Goal: Task Accomplishment & Management: Manage account settings

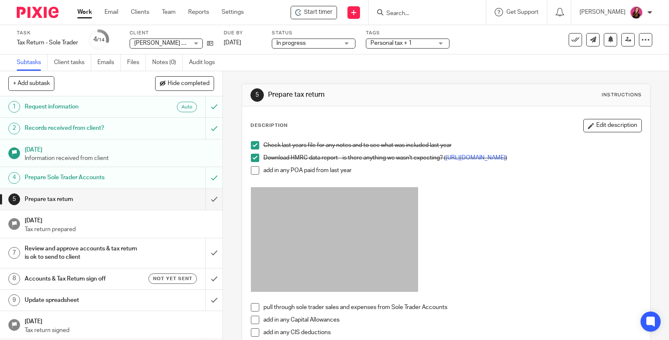
click at [254, 173] on span at bounding box center [255, 170] width 8 height 8
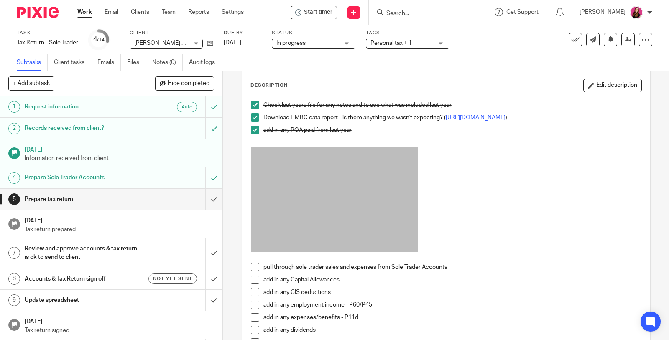
scroll to position [93, 0]
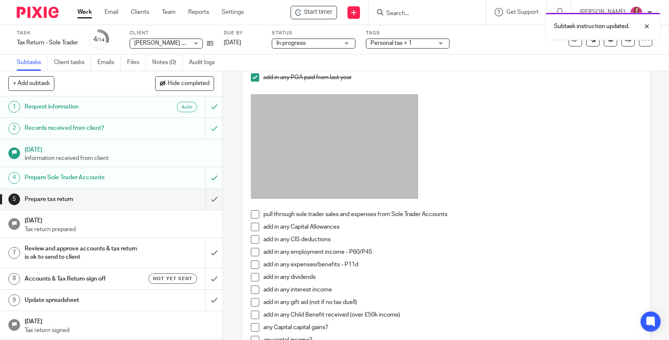
click at [253, 218] on span at bounding box center [255, 214] width 8 height 8
click at [252, 230] on span at bounding box center [255, 226] width 8 height 8
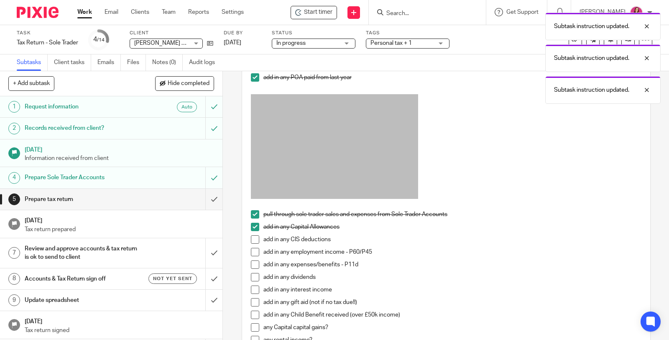
click at [254, 243] on span at bounding box center [255, 239] width 8 height 8
click at [253, 252] on span at bounding box center [255, 252] width 8 height 8
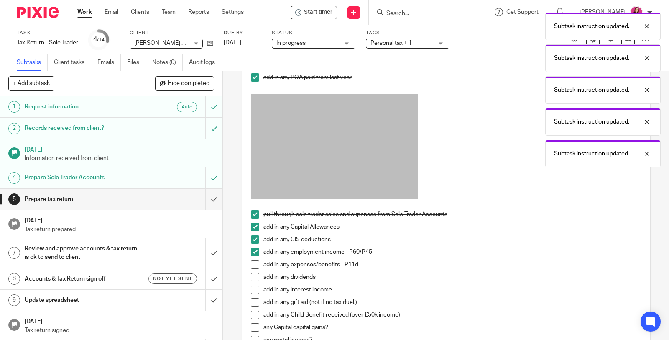
click at [254, 268] on span at bounding box center [255, 264] width 8 height 8
click at [251, 277] on span at bounding box center [255, 277] width 8 height 8
drag, startPoint x: 250, startPoint y: 294, endPoint x: 253, endPoint y: 300, distance: 6.9
click at [251, 294] on span at bounding box center [255, 289] width 8 height 8
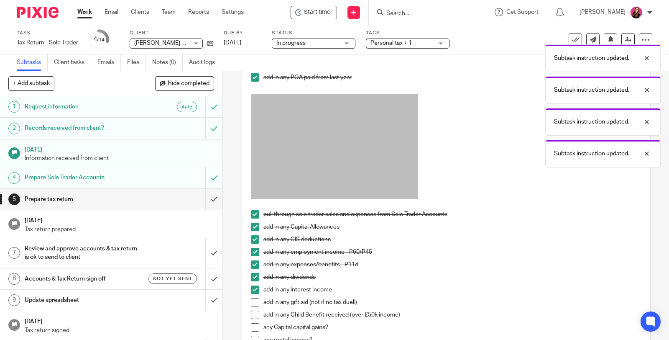
click at [253, 304] on span at bounding box center [255, 302] width 8 height 8
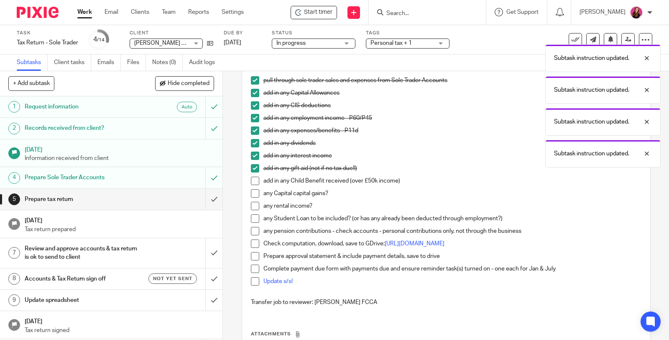
scroll to position [232, 0]
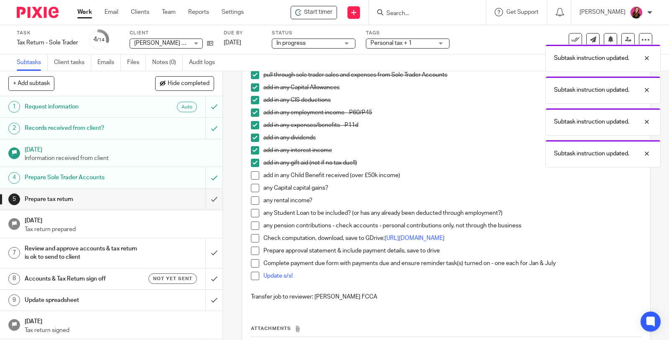
click at [253, 179] on span at bounding box center [255, 175] width 8 height 8
click at [251, 192] on span at bounding box center [255, 188] width 8 height 8
click at [252, 204] on span at bounding box center [255, 200] width 8 height 8
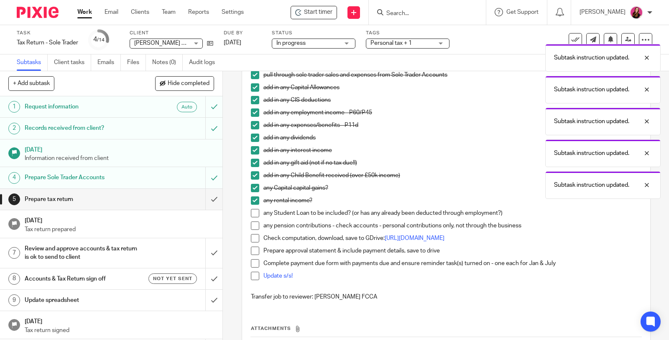
click at [251, 215] on span at bounding box center [255, 213] width 8 height 8
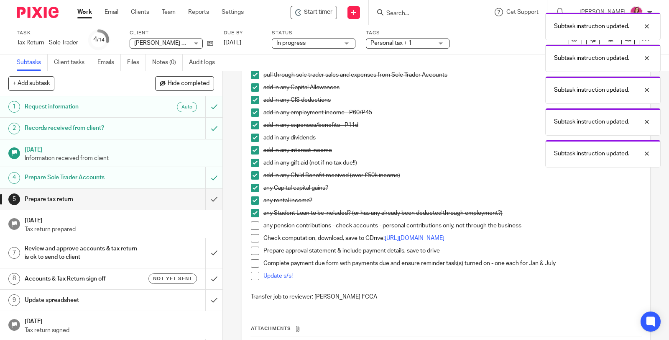
click at [252, 227] on span at bounding box center [255, 225] width 8 height 8
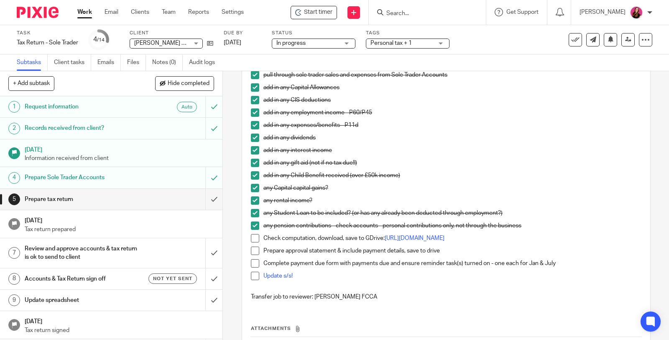
click at [253, 242] on span at bounding box center [255, 238] width 8 height 8
click at [252, 255] on span at bounding box center [255, 250] width 8 height 8
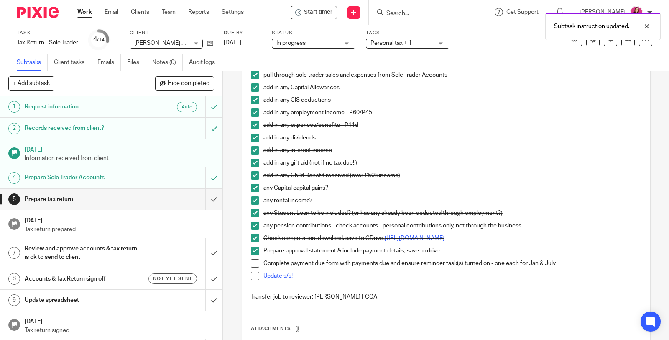
click at [252, 267] on span at bounding box center [255, 263] width 8 height 8
click at [270, 278] on link "Update s/s!" at bounding box center [277, 276] width 29 height 6
click at [252, 280] on span at bounding box center [255, 275] width 8 height 8
click at [204, 200] on input "submit" at bounding box center [111, 199] width 222 height 21
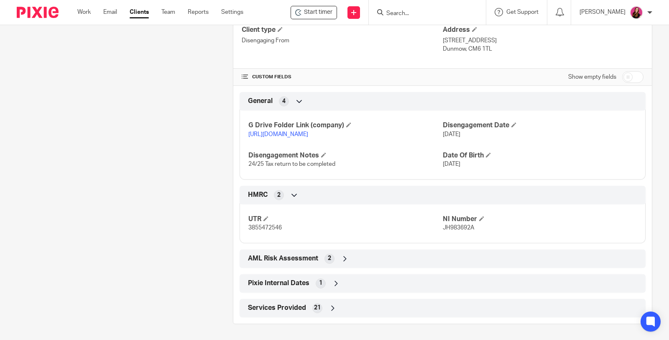
click at [624, 74] on input "checkbox" at bounding box center [632, 77] width 21 height 12
checkbox input "true"
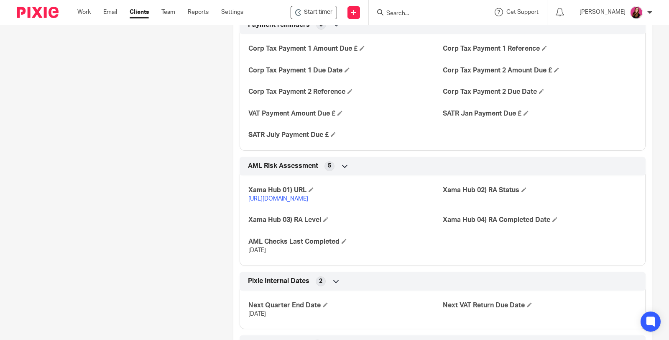
scroll to position [1440, 0]
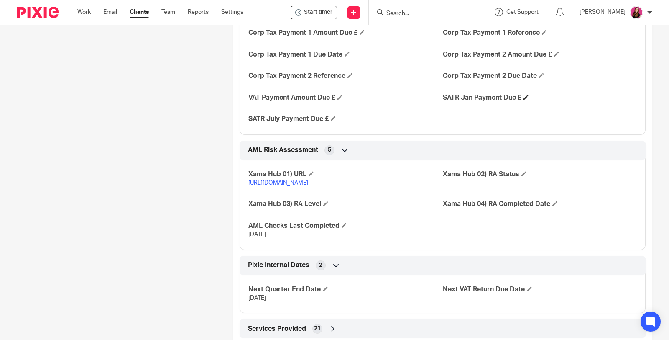
click at [521, 102] on h4 "SATR Jan Payment Due £" at bounding box center [540, 97] width 194 height 9
click at [524, 100] on span at bounding box center [526, 96] width 5 height 5
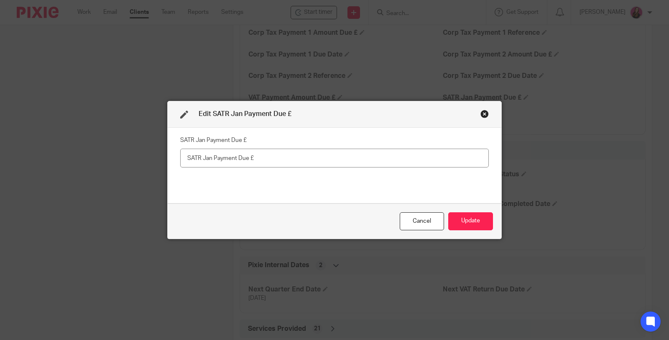
click at [228, 155] on input "text" at bounding box center [334, 157] width 309 height 19
type input "4,011.15"
click at [480, 223] on button "Update" at bounding box center [470, 221] width 45 height 18
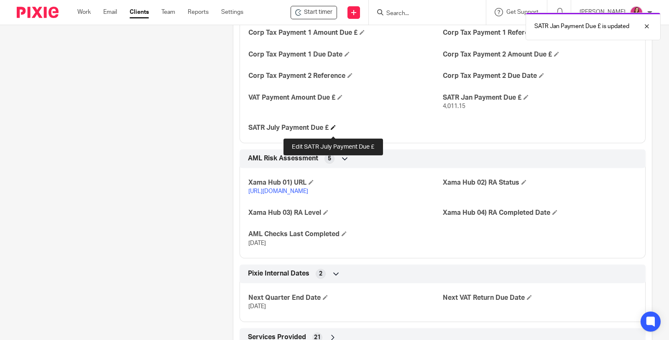
click at [333, 130] on span at bounding box center [333, 127] width 5 height 5
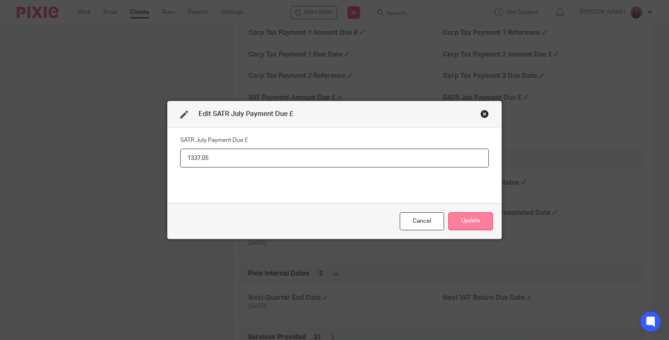
type input "1337.05"
click at [460, 220] on button "Update" at bounding box center [470, 221] width 45 height 18
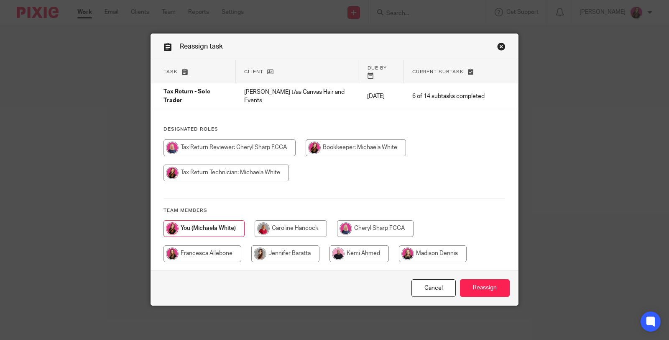
click at [364, 221] on input "radio" at bounding box center [375, 228] width 77 height 17
radio input "true"
click at [496, 280] on input "Reassign" at bounding box center [485, 288] width 50 height 18
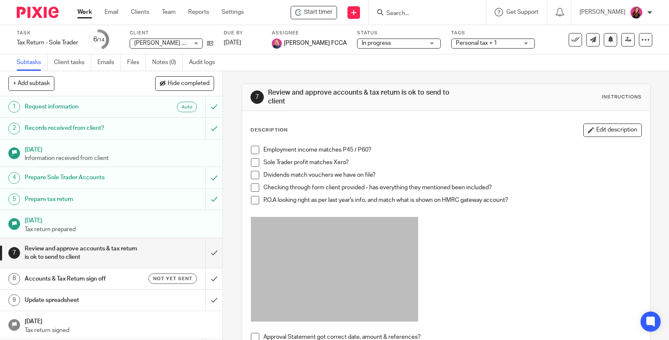
click at [235, 143] on div "7 Review and approve accounts & tax return is ok to send to client Instructions…" at bounding box center [446, 205] width 446 height 268
click at [89, 11] on link "Work" at bounding box center [84, 12] width 15 height 8
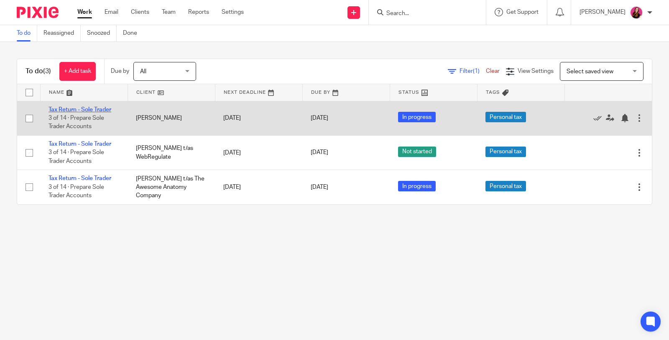
drag, startPoint x: 97, startPoint y: 109, endPoint x: 5, endPoint y: 80, distance: 95.6
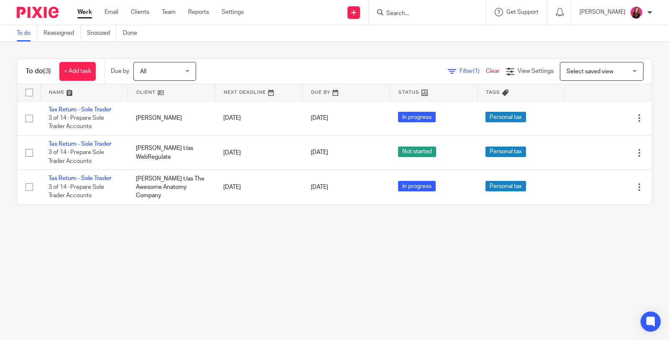
click at [97, 109] on link "Tax Return - Sole Trader" at bounding box center [80, 110] width 63 height 6
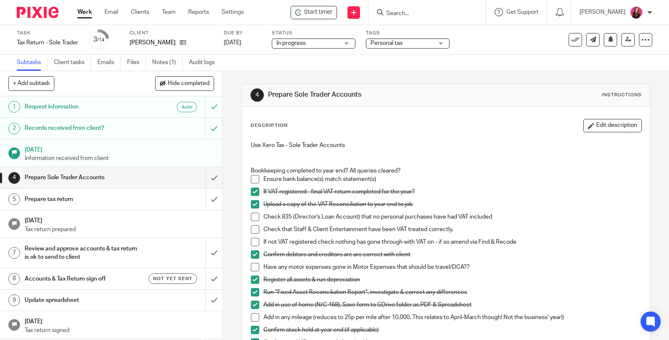
scroll to position [46, 0]
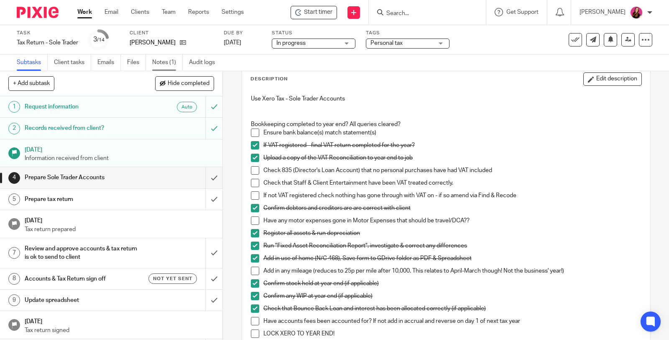
click at [168, 65] on link "Notes (1)" at bounding box center [167, 62] width 31 height 16
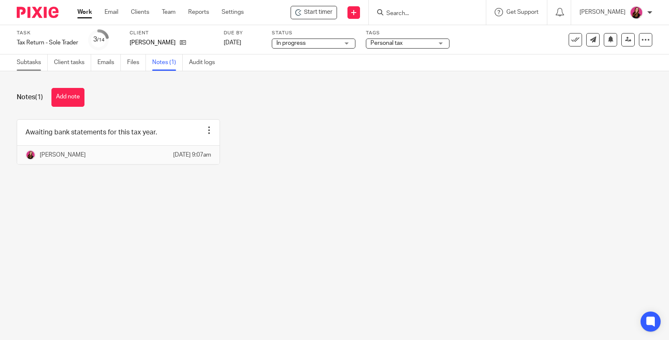
click at [37, 63] on link "Subtasks" at bounding box center [32, 62] width 31 height 16
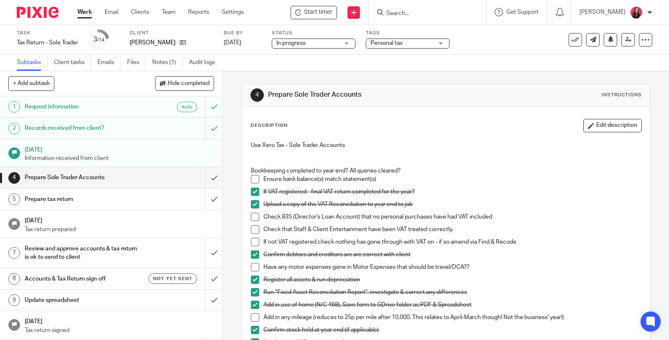
click at [251, 218] on span at bounding box center [255, 216] width 8 height 8
click at [251, 231] on span at bounding box center [255, 229] width 8 height 8
click at [255, 242] on span at bounding box center [255, 242] width 8 height 8
click at [254, 268] on span at bounding box center [255, 267] width 8 height 8
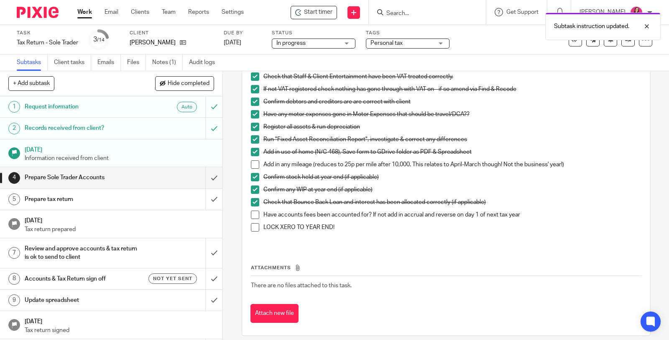
scroll to position [160, 0]
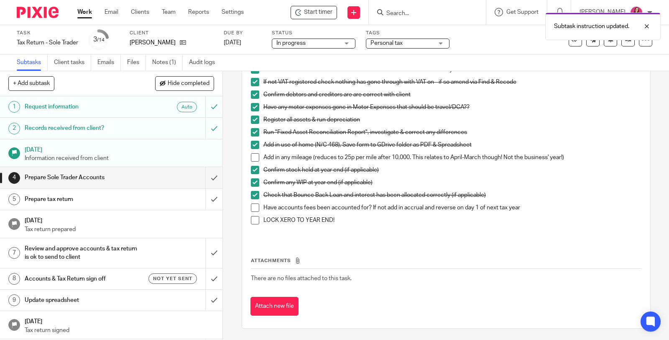
click at [251, 156] on span at bounding box center [255, 157] width 8 height 8
drag, startPoint x: 251, startPoint y: 208, endPoint x: 234, endPoint y: 207, distance: 17.6
click at [251, 208] on span at bounding box center [255, 207] width 8 height 8
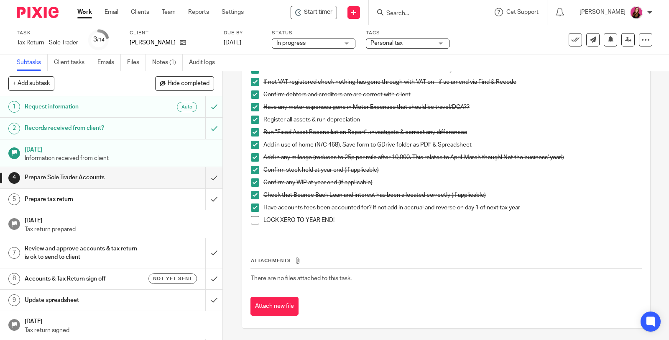
click at [255, 219] on span at bounding box center [255, 220] width 8 height 8
click at [205, 177] on input "submit" at bounding box center [111, 177] width 222 height 21
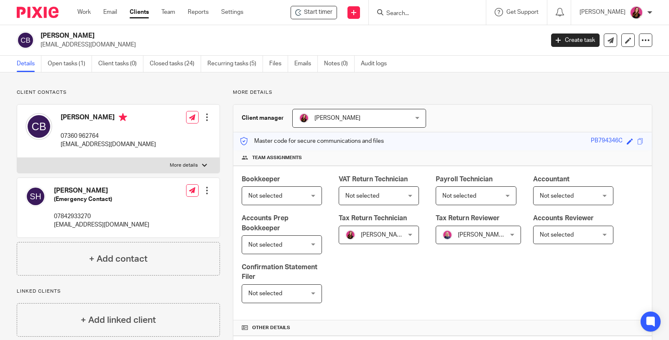
drag, startPoint x: 0, startPoint y: 0, endPoint x: 359, endPoint y: 225, distance: 424.0
drag, startPoint x: 147, startPoint y: 143, endPoint x: 61, endPoint y: 146, distance: 86.6
click at [61, 146] on div "Charlotte Birch 07360 962764 charlottebirch97@hotmail.com Edit contact Create c…" at bounding box center [118, 131] width 202 height 53
copy p "charlottebirch97@hotmail.com"
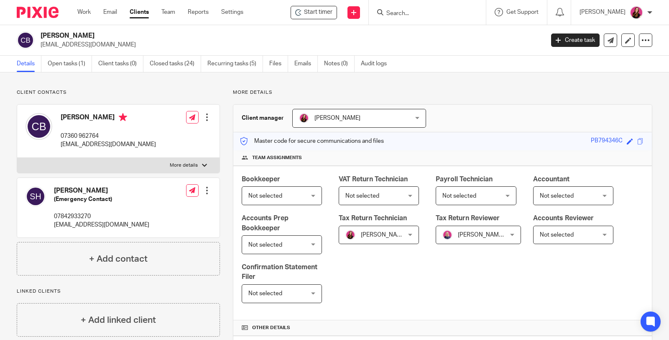
drag, startPoint x: 100, startPoint y: 135, endPoint x: 59, endPoint y: 140, distance: 41.2
click at [59, 140] on div "Charlotte Birch 07360 962764 charlottebirch97@hotmail.com" at bounding box center [91, 131] width 130 height 44
click at [76, 140] on p "charlottebirch97@hotmail.com" at bounding box center [108, 144] width 95 height 8
drag, startPoint x: 94, startPoint y: 137, endPoint x: 60, endPoint y: 137, distance: 34.3
click at [60, 137] on div "Charlotte Birch 07360 962764 charlottebirch97@hotmail.com" at bounding box center [91, 131] width 130 height 44
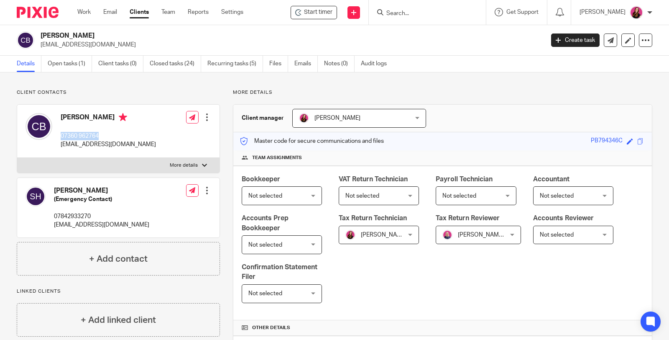
copy p "07360 962764"
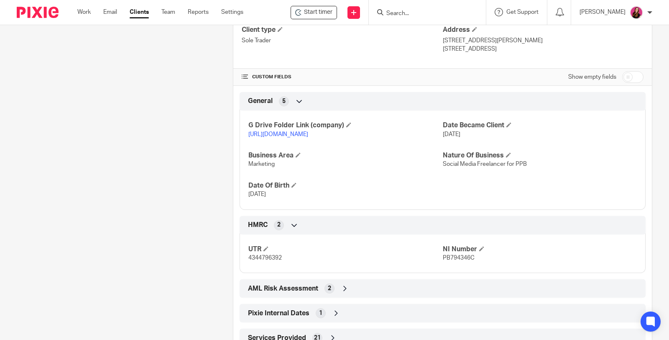
scroll to position [362, 0]
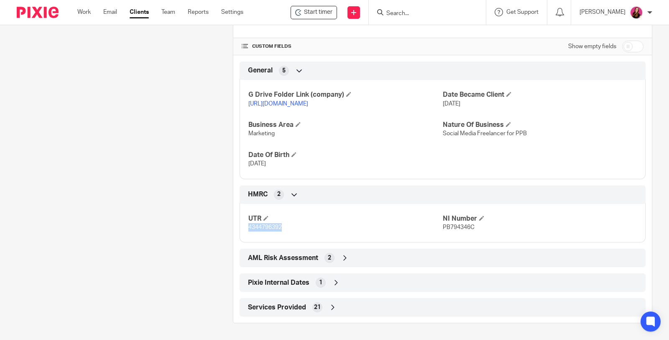
drag, startPoint x: 283, startPoint y: 229, endPoint x: 245, endPoint y: 229, distance: 37.6
click at [245, 229] on div "UTR 4344796392 NI Number PB794346C" at bounding box center [443, 219] width 406 height 45
copy span "4344796392"
drag, startPoint x: 475, startPoint y: 227, endPoint x: 437, endPoint y: 228, distance: 37.7
click at [437, 228] on div "UTR 4344796392 NI Number PB794346C" at bounding box center [443, 219] width 406 height 45
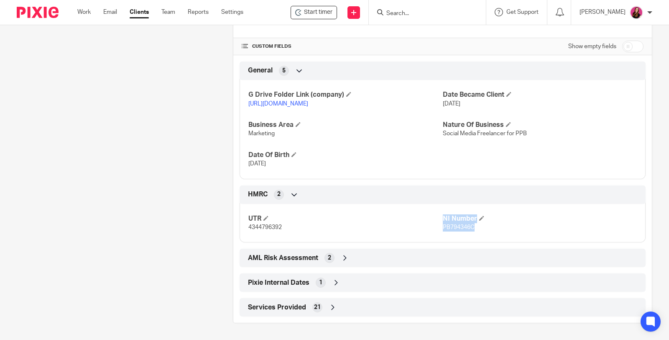
drag, startPoint x: 444, startPoint y: 239, endPoint x: 450, endPoint y: 236, distance: 6.2
click at [444, 239] on div "UTR 4344796392 NI Number PB794346C" at bounding box center [443, 219] width 406 height 45
click at [480, 228] on p "PB794346C" at bounding box center [540, 227] width 194 height 8
drag, startPoint x: 471, startPoint y: 227, endPoint x: 437, endPoint y: 226, distance: 34.3
click at [437, 227] on div "UTR 4344796392 NI Number PB794346C" at bounding box center [443, 219] width 406 height 45
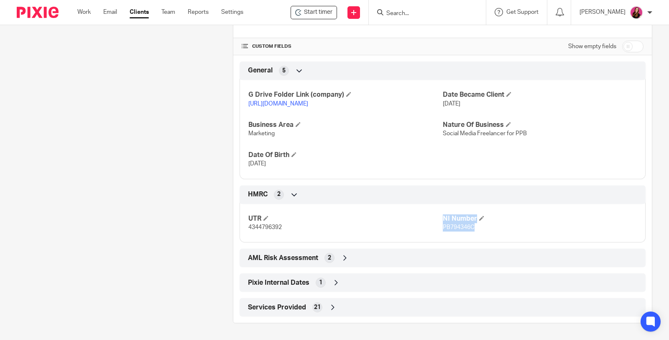
copy div "NI Number PB794346C"
click at [554, 221] on h4 "NI Number" at bounding box center [540, 218] width 194 height 9
drag, startPoint x: 470, startPoint y: 227, endPoint x: 438, endPoint y: 231, distance: 31.6
click at [443, 231] on p "PB794346C" at bounding box center [540, 227] width 194 height 8
copy span "PB794346C"
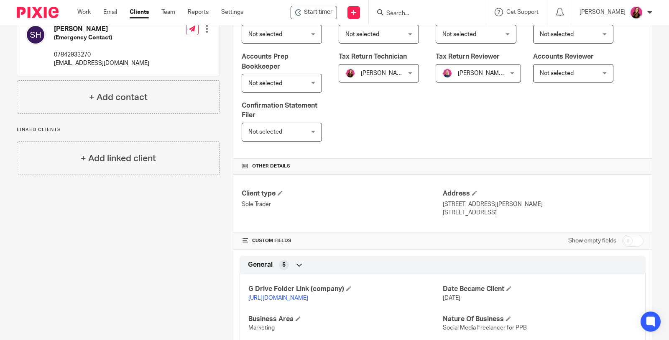
scroll to position [129, 0]
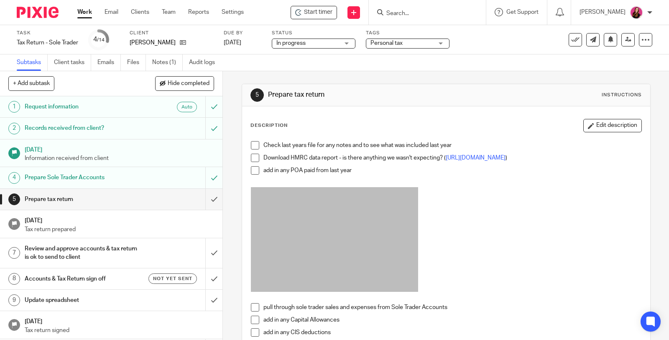
click at [254, 145] on span at bounding box center [255, 145] width 8 height 8
click at [252, 158] on span at bounding box center [255, 157] width 8 height 8
click at [255, 174] on span at bounding box center [255, 170] width 8 height 8
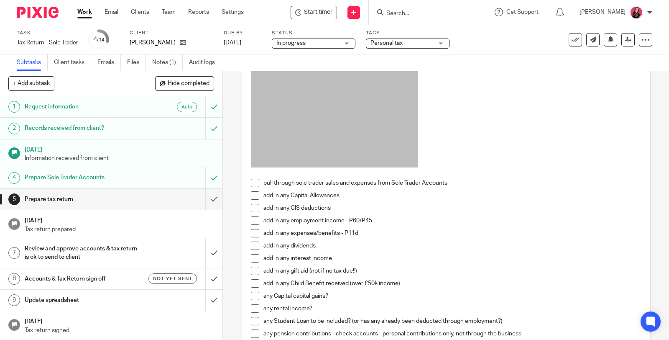
scroll to position [139, 0]
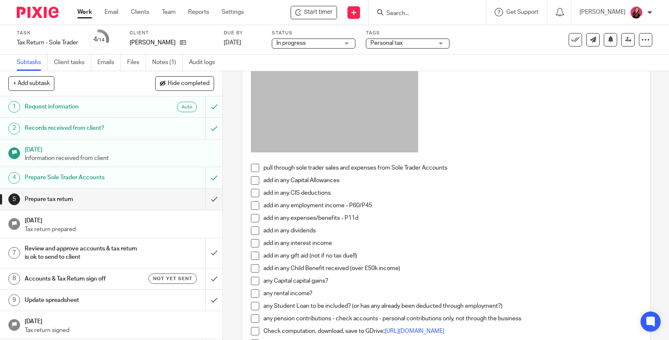
click at [253, 171] on span at bounding box center [255, 167] width 8 height 8
click at [253, 184] on span at bounding box center [255, 180] width 8 height 8
click at [255, 193] on span at bounding box center [255, 193] width 8 height 8
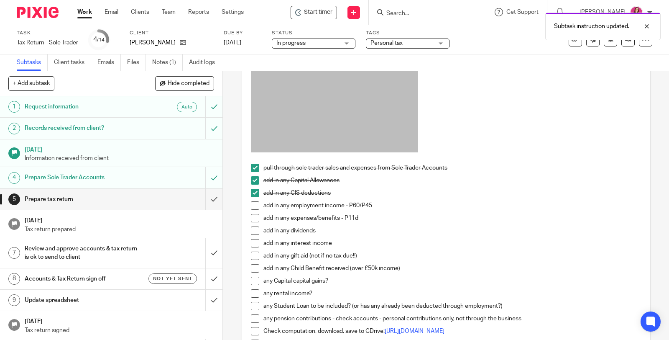
click at [256, 207] on li "add in any employment income - P60/P45" at bounding box center [446, 207] width 391 height 13
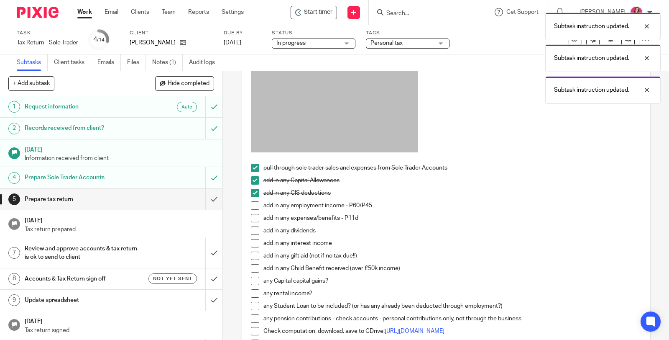
click at [254, 222] on span at bounding box center [255, 218] width 8 height 8
click at [252, 209] on span at bounding box center [255, 205] width 8 height 8
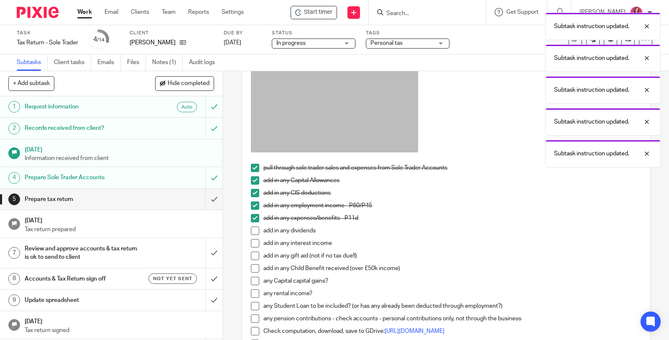
click at [251, 234] on span at bounding box center [255, 230] width 8 height 8
click at [255, 247] on span at bounding box center [255, 243] width 8 height 8
click at [256, 260] on li "add in any gift aid (not if no tax due!!)" at bounding box center [446, 257] width 391 height 13
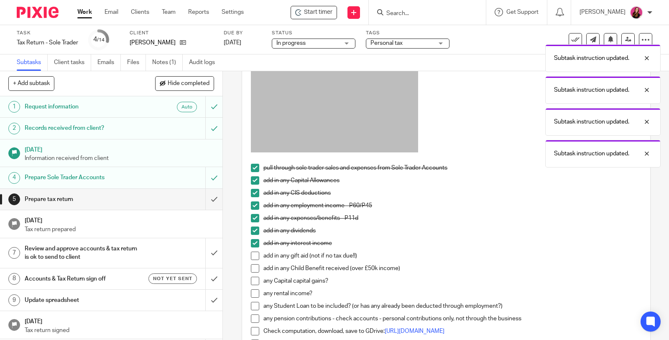
click at [253, 260] on span at bounding box center [255, 255] width 8 height 8
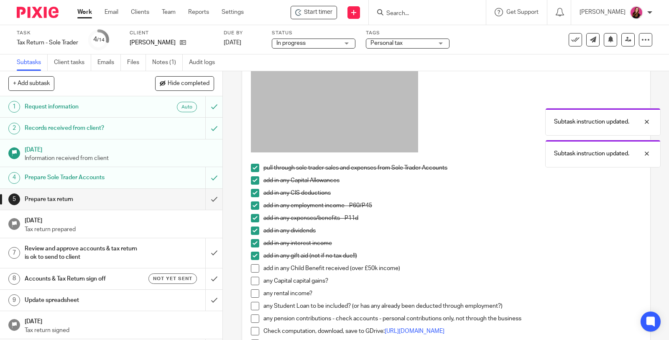
click at [252, 272] on span at bounding box center [255, 268] width 8 height 8
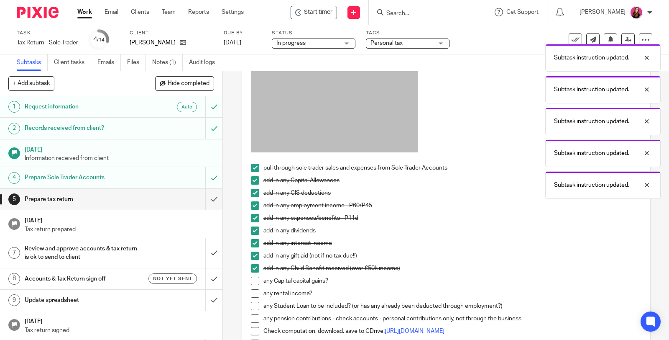
click at [252, 283] on span at bounding box center [255, 280] width 8 height 8
click at [254, 296] on span at bounding box center [255, 293] width 8 height 8
click at [251, 309] on span at bounding box center [255, 305] width 8 height 8
click at [253, 322] on span at bounding box center [255, 318] width 8 height 8
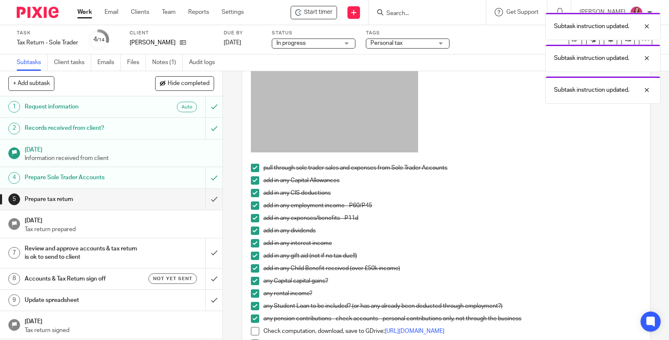
scroll to position [186, 0]
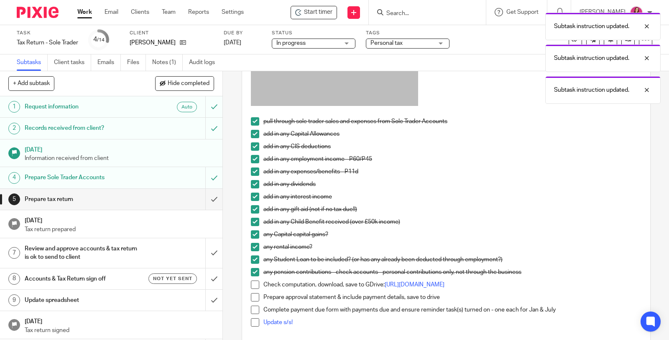
click at [254, 263] on span at bounding box center [255, 259] width 8 height 8
click at [648, 28] on div at bounding box center [640, 26] width 23 height 10
click at [649, 54] on p "Subtask instruction updated." at bounding box center [649, 58] width 75 height 8
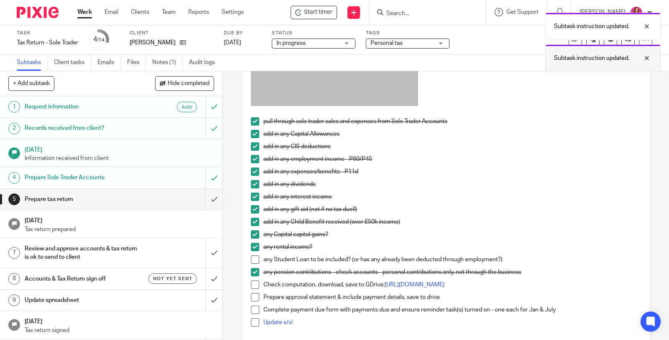
click at [647, 58] on div at bounding box center [640, 58] width 23 height 10
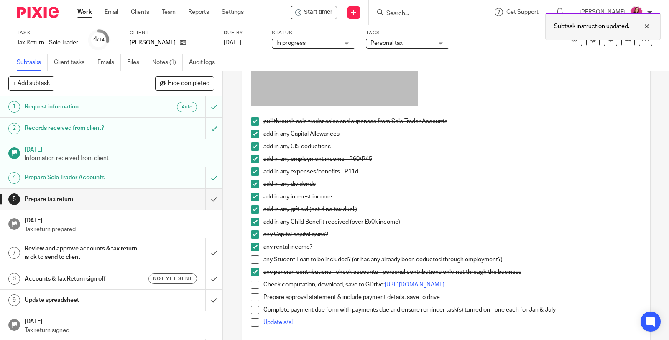
click at [647, 25] on div at bounding box center [640, 26] width 23 height 10
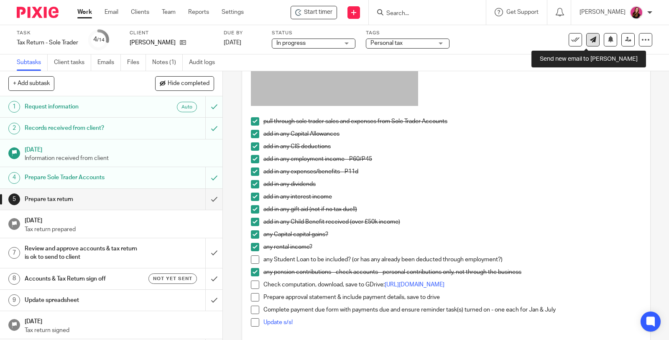
click at [586, 45] on link at bounding box center [592, 39] width 13 height 13
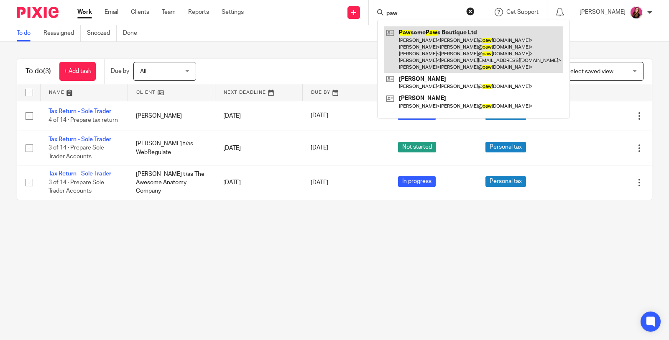
type input "paw"
click at [475, 40] on link at bounding box center [473, 49] width 179 height 46
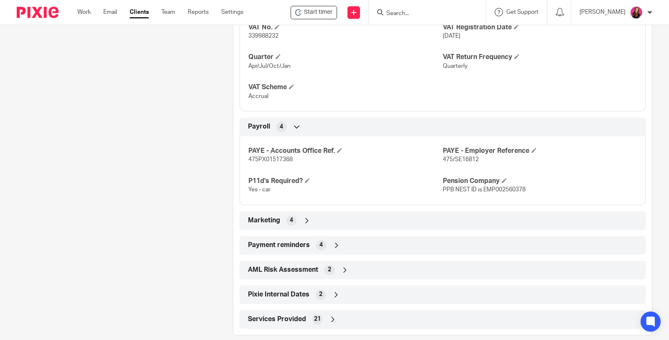
scroll to position [836, 0]
drag, startPoint x: 478, startPoint y: 164, endPoint x: 418, endPoint y: 146, distance: 62.6
click at [421, 153] on div "PAYE - Accounts Office Ref. 475PX01517368 PAYE - Employer Reference 475/SE16812…" at bounding box center [443, 166] width 406 height 75
drag, startPoint x: 432, startPoint y: 168, endPoint x: 451, endPoint y: 170, distance: 18.9
click at [432, 163] on p "475PX01517368" at bounding box center [345, 158] width 194 height 8
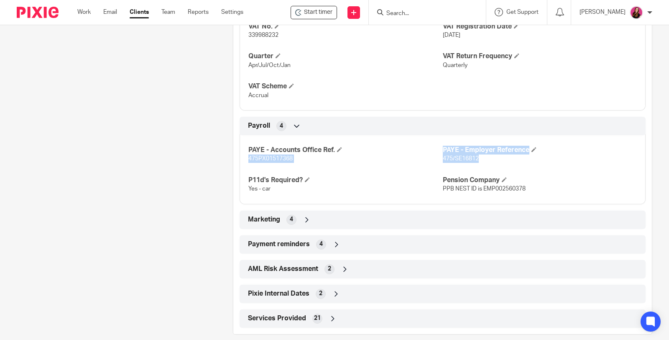
click at [476, 163] on p "475/SE16812" at bounding box center [540, 158] width 194 height 8
drag, startPoint x: 559, startPoint y: 161, endPoint x: 551, endPoint y: 140, distance: 23.1
click at [559, 161] on p "475/SE16812" at bounding box center [540, 158] width 194 height 8
click at [378, 163] on p "475PX01517368" at bounding box center [345, 158] width 194 height 8
click at [356, 91] on h4 "VAT Scheme" at bounding box center [345, 86] width 194 height 9
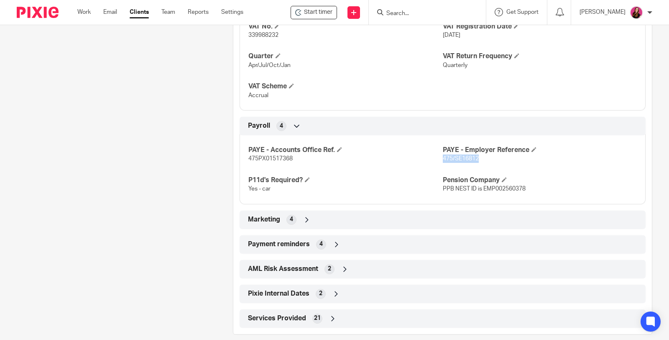
drag, startPoint x: 478, startPoint y: 166, endPoint x: 439, endPoint y: 168, distance: 38.5
click at [443, 163] on p "475/SE16812" at bounding box center [540, 158] width 194 height 8
copy span "475/SE16812"
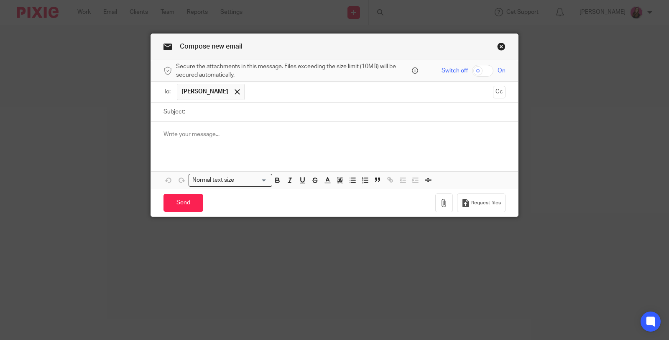
click at [212, 109] on input "Subject:" at bounding box center [347, 111] width 316 height 19
type input "Tax Return Preparation"
click at [251, 130] on p at bounding box center [334, 134] width 342 height 8
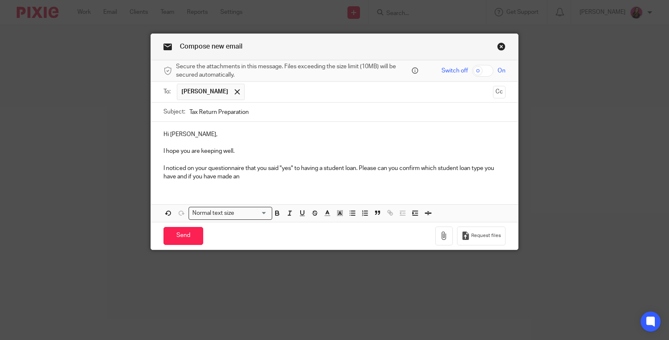
click at [243, 175] on p "I noticed on your questionnaire that you said "yes" to having a student loan. P…" at bounding box center [334, 172] width 342 height 17
click at [470, 166] on p "I noticed on your questionnaire that you said "yes" to having a student loan. P…" at bounding box center [334, 172] width 342 height 17
click at [263, 174] on p "I noticed on your questionnaire that you said "yes" to having a student loan. P…" at bounding box center [334, 172] width 342 height 17
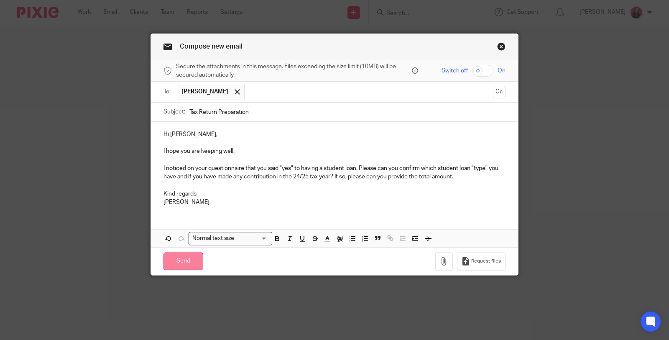
click at [196, 252] on input "Send" at bounding box center [183, 261] width 40 height 18
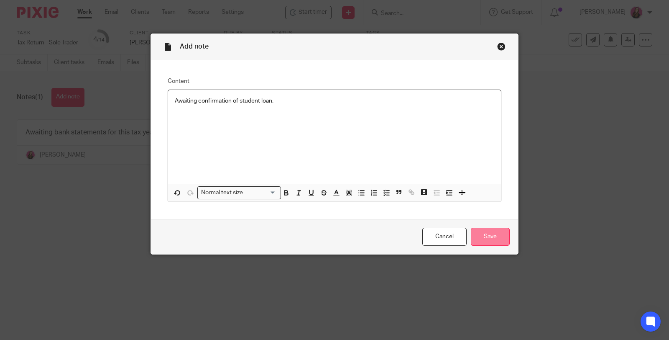
click at [491, 236] on input "Save" at bounding box center [490, 236] width 39 height 18
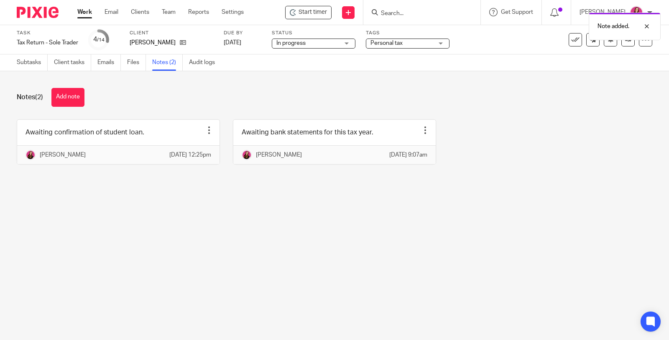
click at [447, 45] on div "Personal tax" at bounding box center [408, 43] width 84 height 10
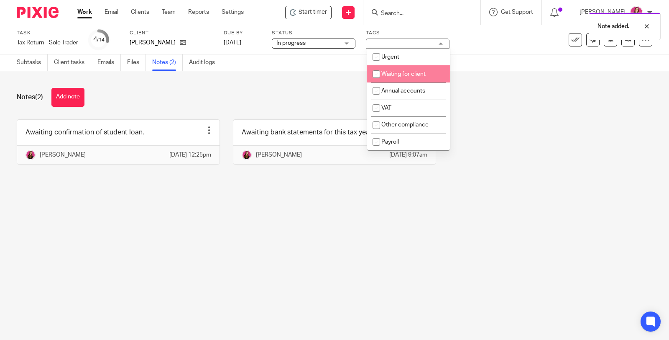
drag, startPoint x: 426, startPoint y: 74, endPoint x: 421, endPoint y: 74, distance: 5.0
click at [426, 74] on li "Waiting for client" at bounding box center [408, 73] width 83 height 17
checkbox input "true"
click at [33, 63] on link "Subtasks" at bounding box center [32, 62] width 31 height 16
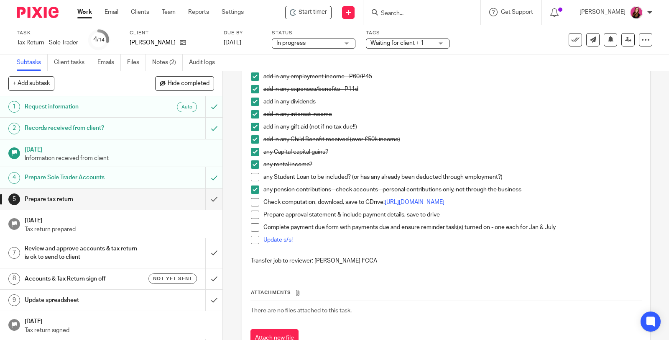
scroll to position [278, 0]
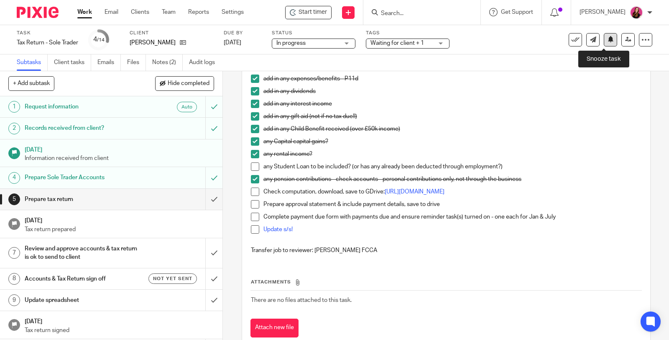
click at [608, 41] on icon at bounding box center [611, 39] width 6 height 6
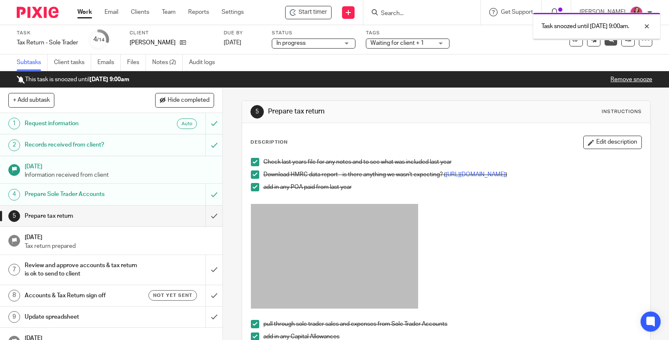
click at [562, 13] on div "Task snoozed until [DATE] 9:00am." at bounding box center [498, 24] width 326 height 32
click at [647, 28] on div at bounding box center [640, 26] width 23 height 10
click at [559, 14] on icon at bounding box center [554, 12] width 8 height 8
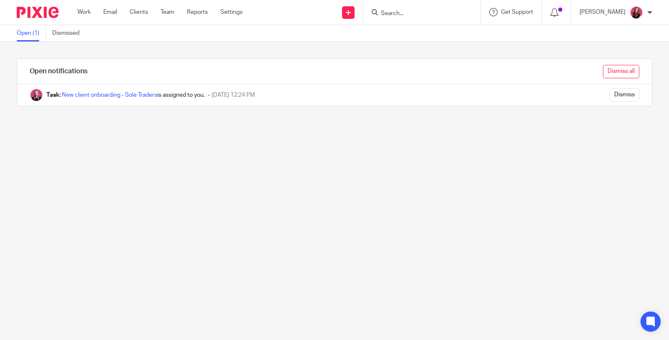
click at [610, 68] on input "Dismiss all" at bounding box center [621, 71] width 36 height 13
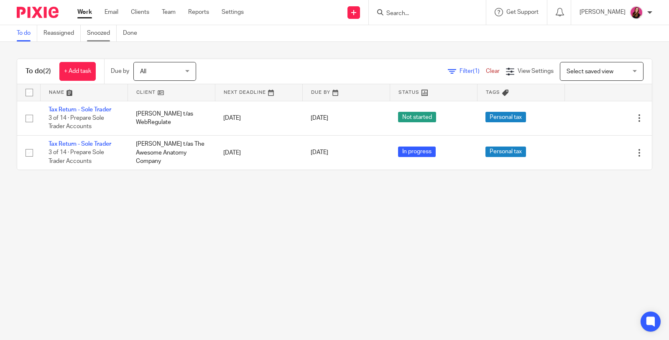
click at [104, 37] on link "Snoozed" at bounding box center [102, 33] width 30 height 16
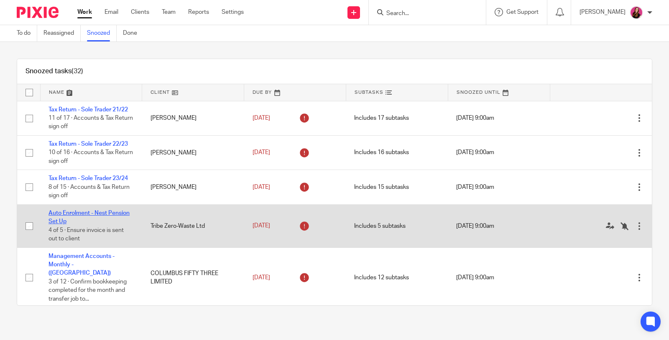
click at [88, 212] on link "Auto Enrolment - Nest Pension Set Up" at bounding box center [89, 217] width 81 height 14
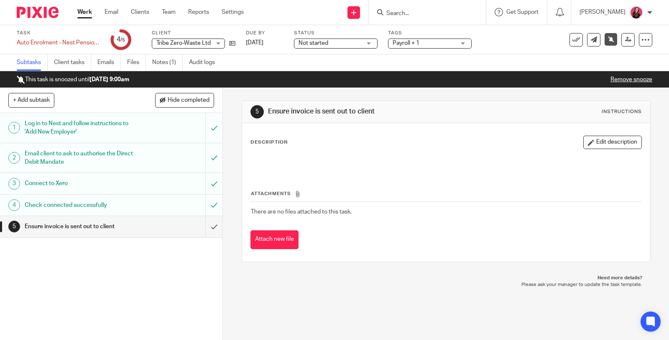
click at [620, 77] on link "Remove snooze" at bounding box center [631, 80] width 42 height 6
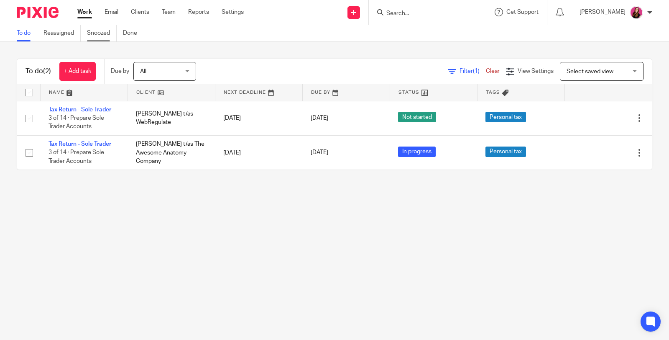
click at [103, 33] on link "Snoozed" at bounding box center [102, 33] width 30 height 16
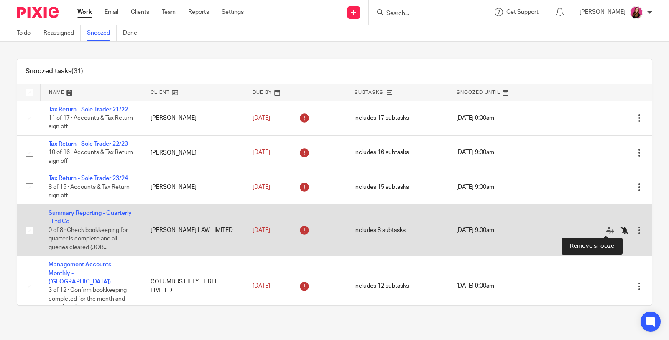
click at [621, 229] on icon at bounding box center [625, 230] width 8 height 8
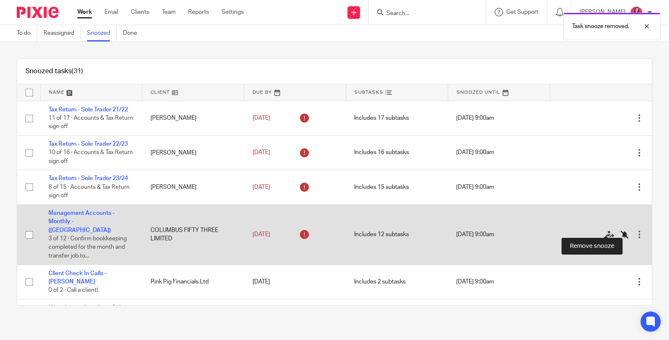
click at [621, 230] on icon at bounding box center [625, 234] width 8 height 8
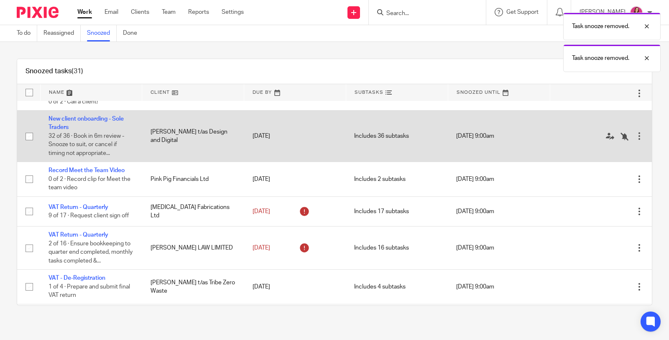
scroll to position [139, 0]
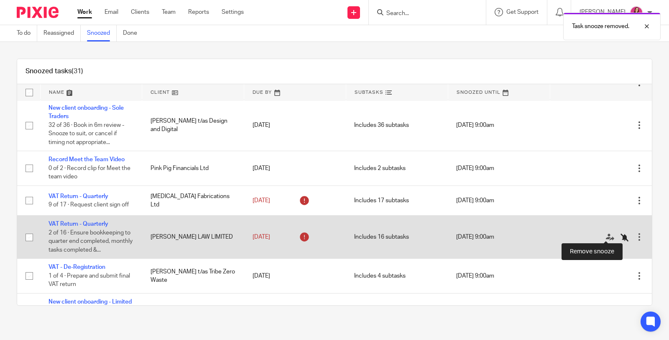
click at [621, 234] on icon at bounding box center [625, 237] width 8 height 8
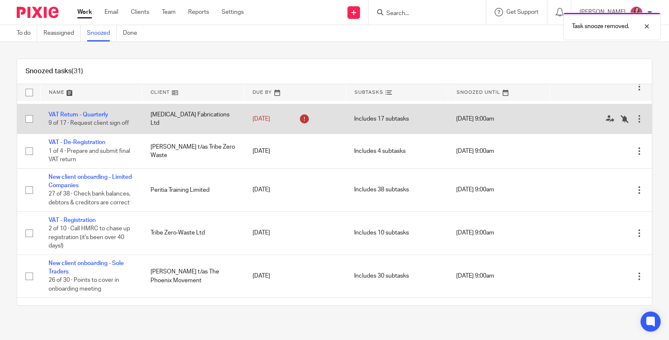
scroll to position [232, 0]
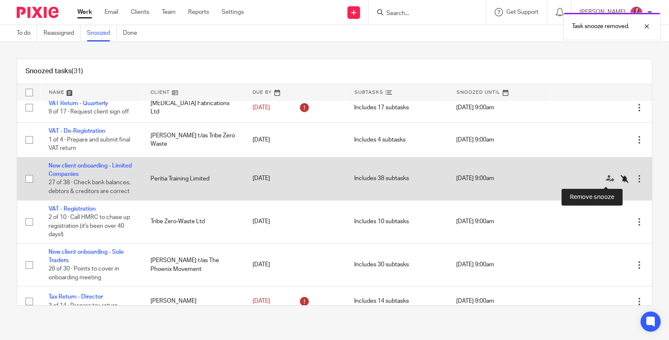
click at [621, 180] on icon at bounding box center [625, 178] width 8 height 8
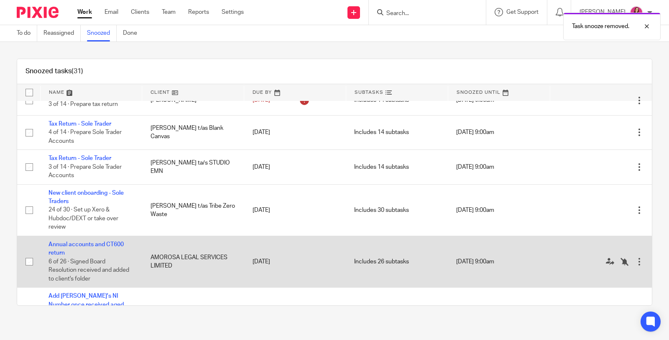
scroll to position [728, 0]
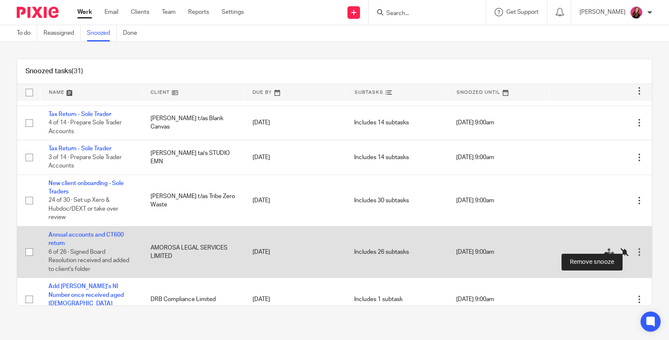
click at [621, 248] on icon at bounding box center [625, 252] width 8 height 8
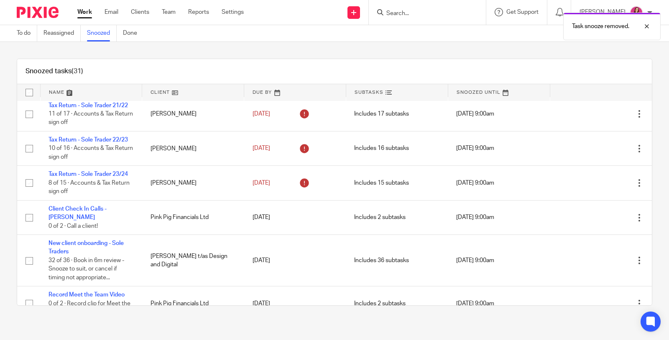
scroll to position [0, 0]
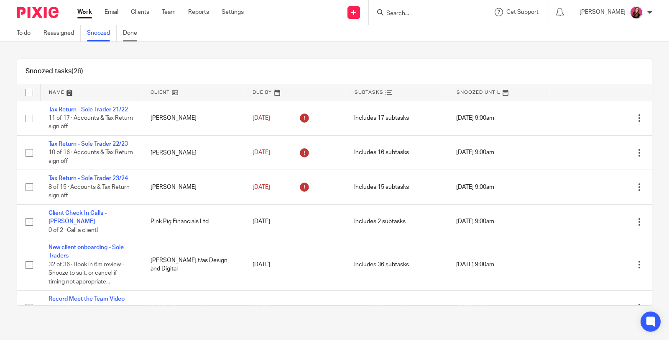
click at [130, 35] on link "Done" at bounding box center [133, 33] width 20 height 16
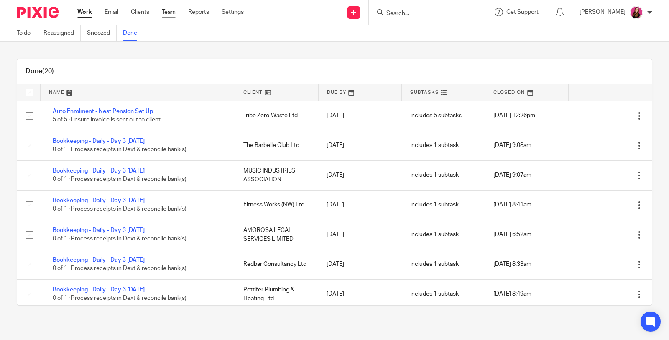
click at [168, 13] on link "Team" at bounding box center [169, 12] width 14 height 8
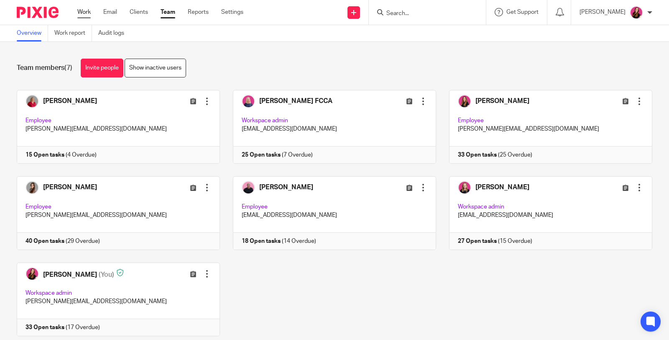
click at [82, 13] on link "Work" at bounding box center [83, 12] width 13 height 8
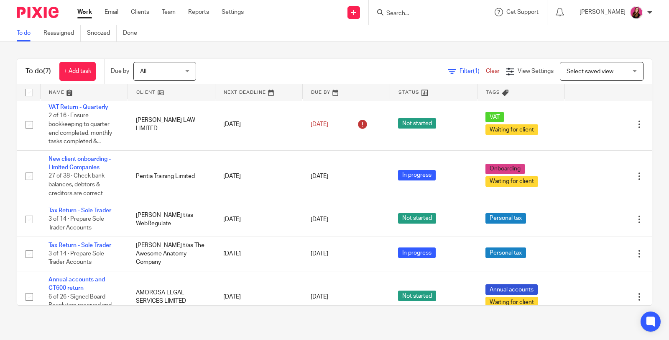
scroll to position [138, 0]
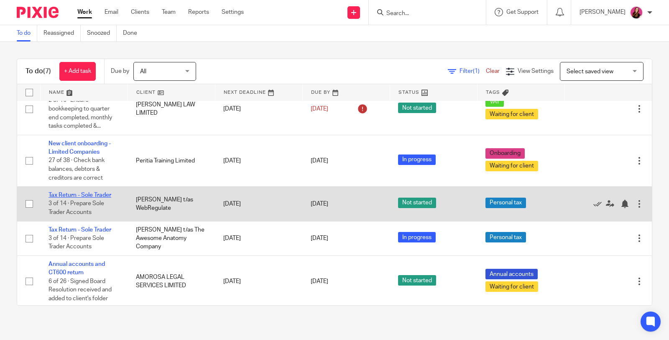
click at [91, 192] on link "Tax Return - Sole Trader" at bounding box center [80, 195] width 63 height 6
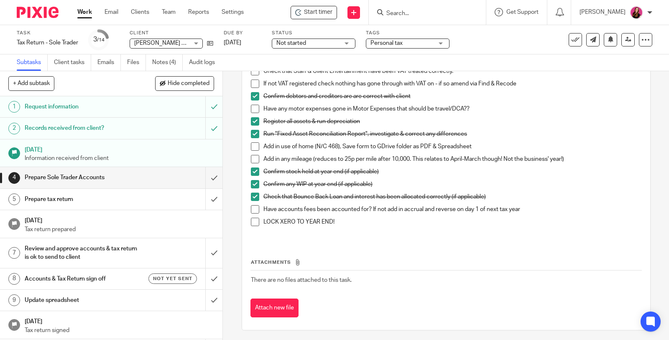
scroll to position [160, 0]
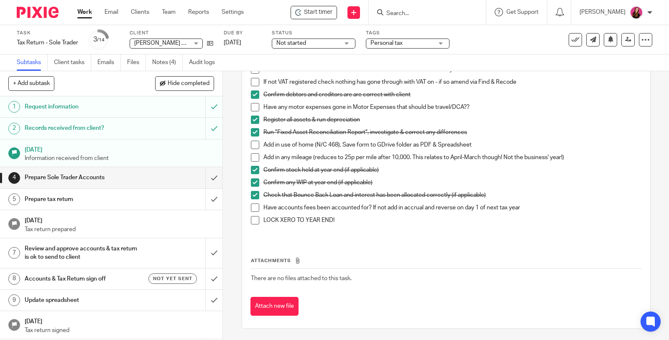
click at [66, 297] on h1 "Update spreadsheet" at bounding box center [82, 300] width 115 height 13
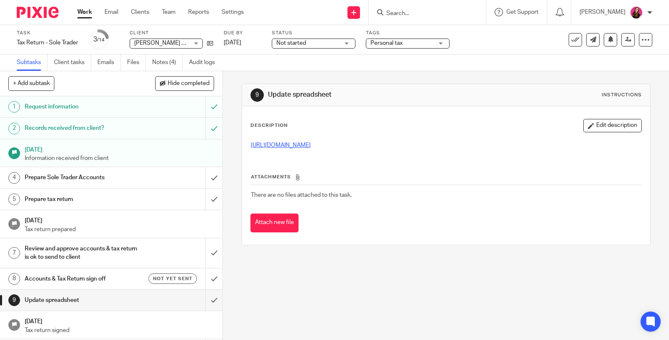
click at [299, 146] on link "https://docs.google.com/spreadsheets/d/12txNbY2JtOWOW-bO2A8kuvTpfL_sWeZgMyHH0_H…" at bounding box center [281, 145] width 60 height 6
click at [79, 14] on link "Work" at bounding box center [84, 12] width 15 height 8
